Goal: Information Seeking & Learning: Learn about a topic

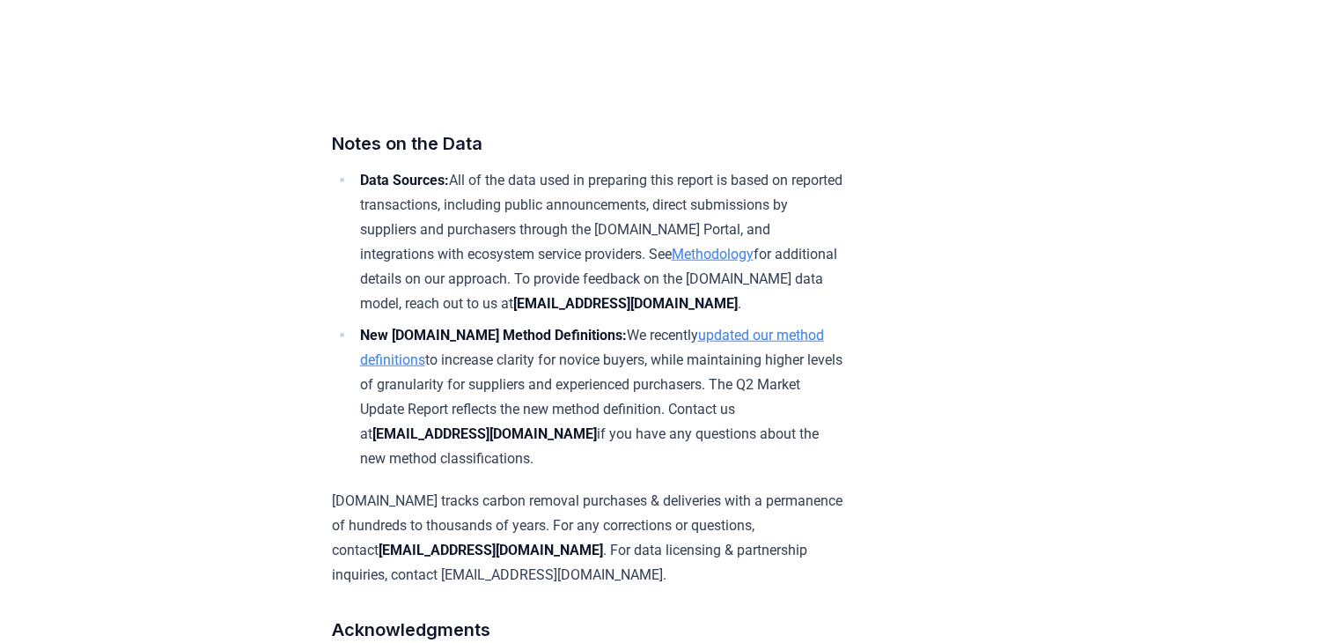
scroll to position [10981, 0]
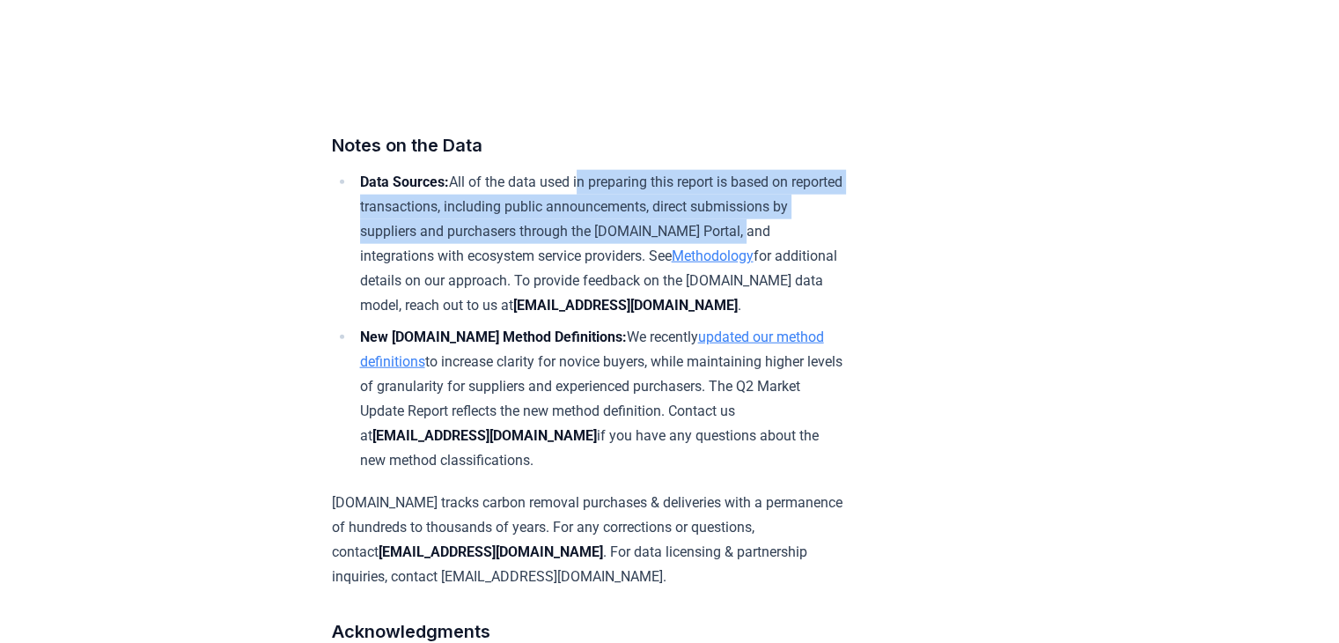
drag, startPoint x: 585, startPoint y: 235, endPoint x: 757, endPoint y: 264, distance: 175.0
click at [757, 264] on li "Data Sources: All of the data used in preparing this report is based on reporte…" at bounding box center [601, 244] width 492 height 148
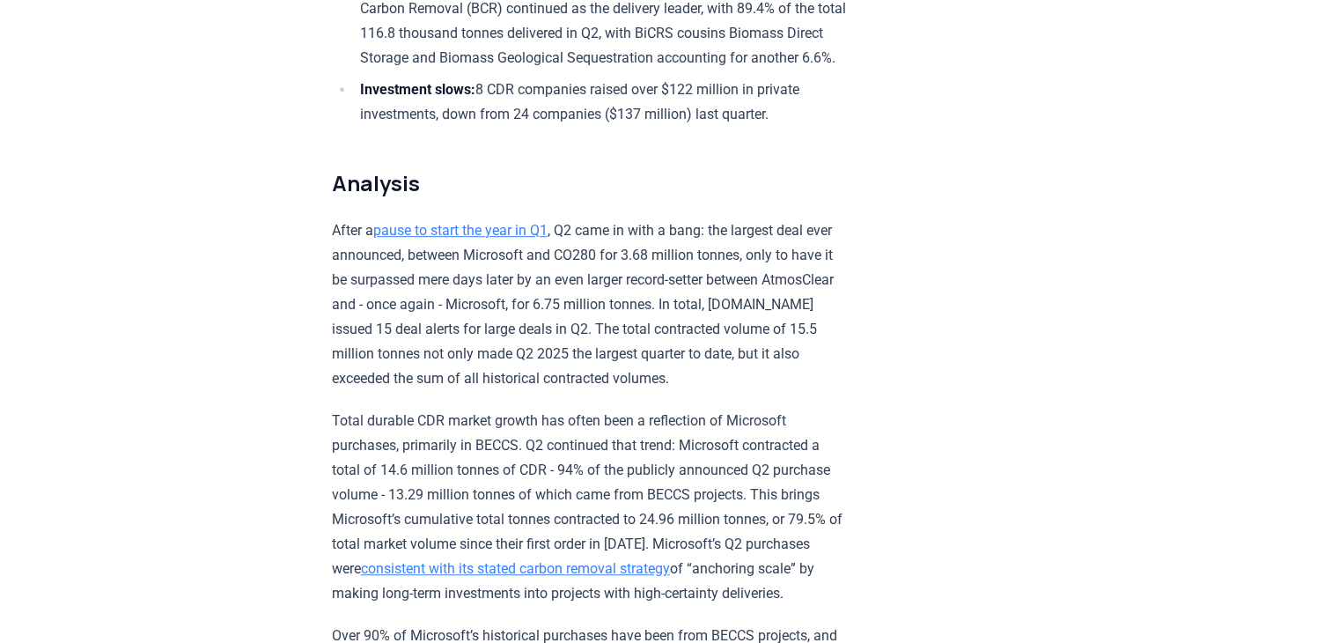
scroll to position [1116, 0]
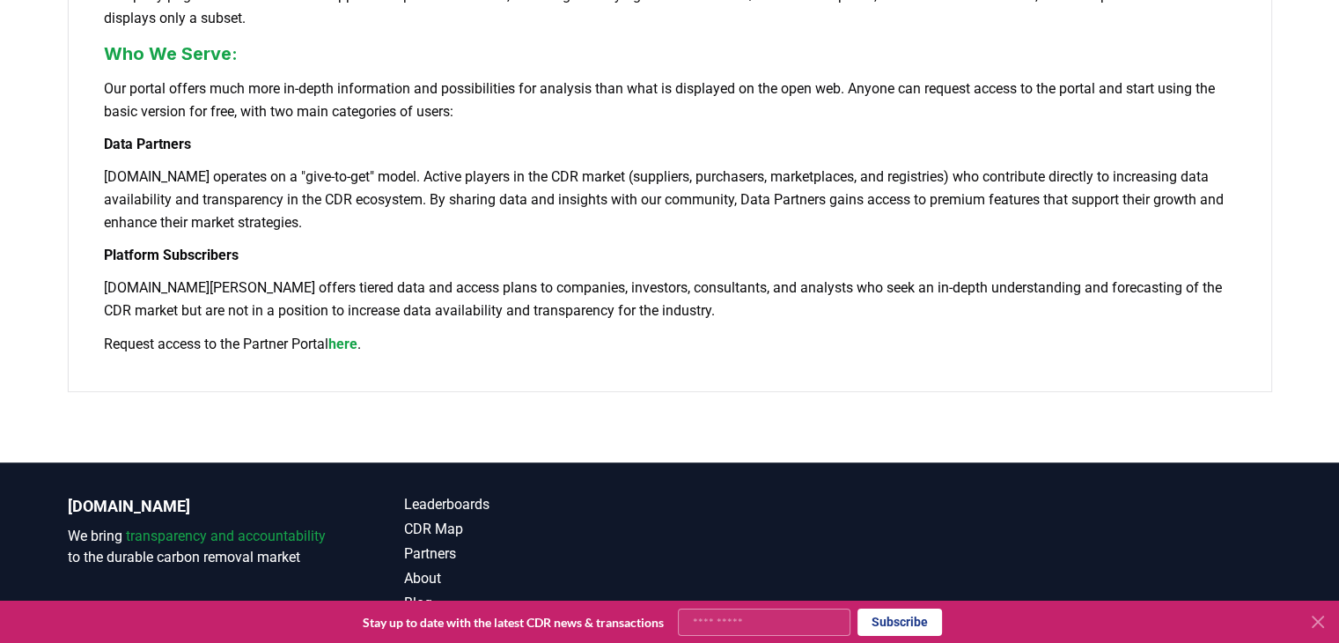
scroll to position [1175, 0]
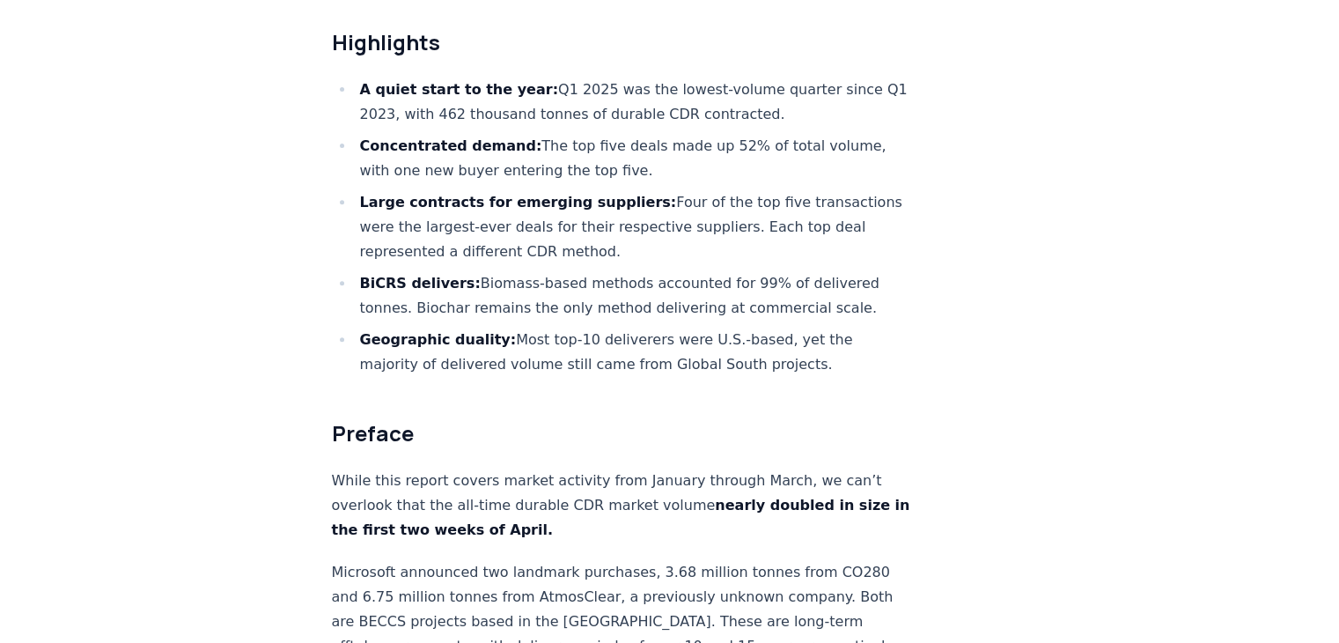
scroll to position [678, 0]
